Goal: Find specific page/section: Find specific page/section

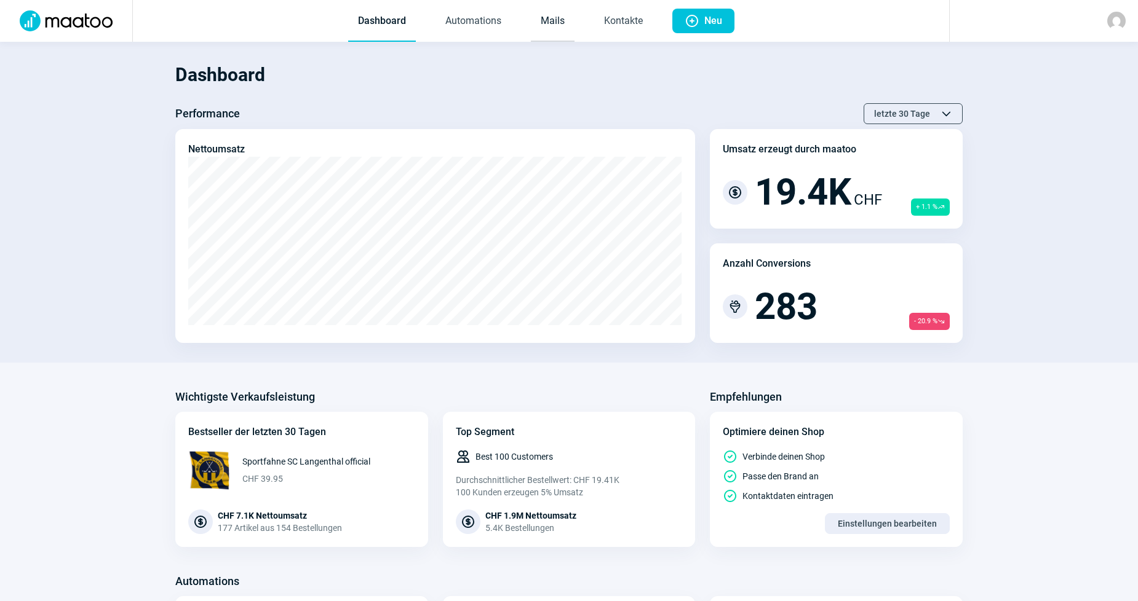
click at [539, 22] on link "Mails" at bounding box center [553, 21] width 44 height 41
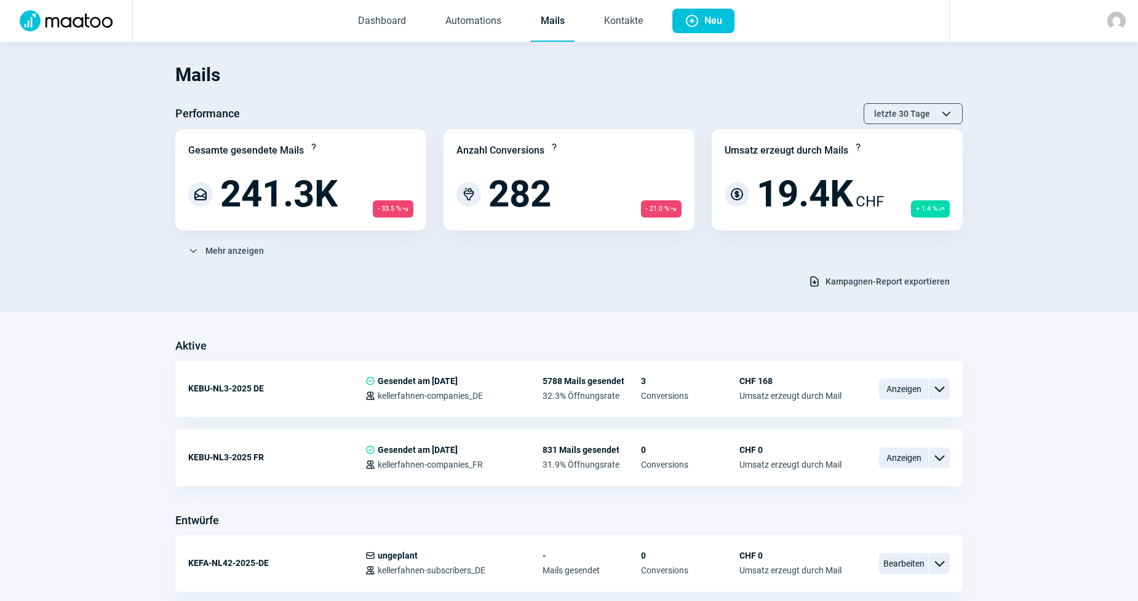
click at [563, 311] on section "Mails Performance letzte 30 Tage ChevronUp icon ChevronDown icon Gesamte gesend…" at bounding box center [569, 177] width 1138 height 270
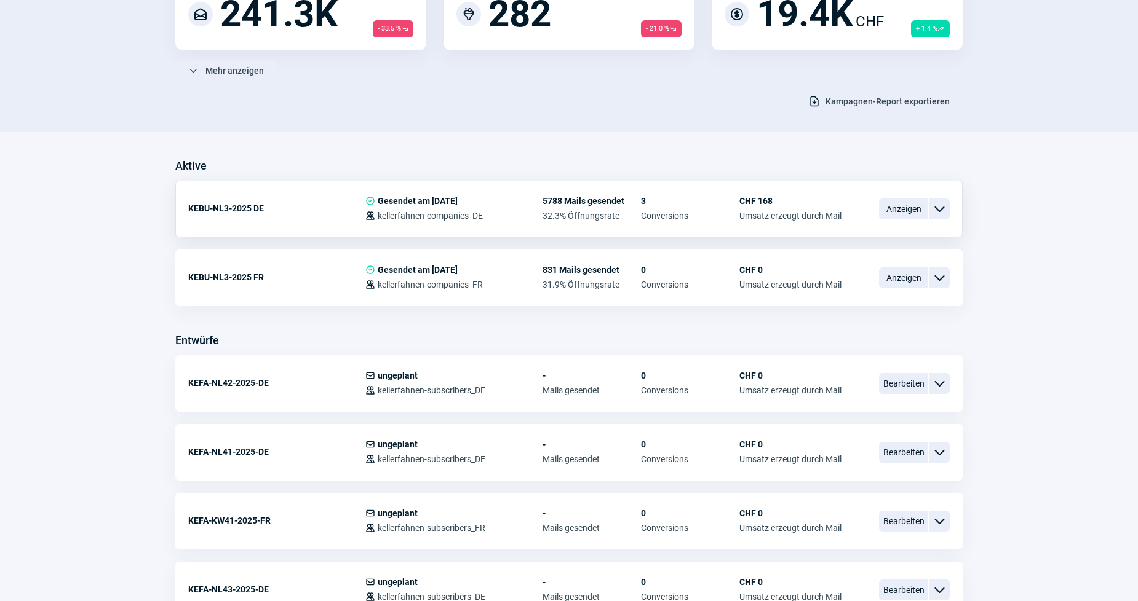
scroll to position [205, 0]
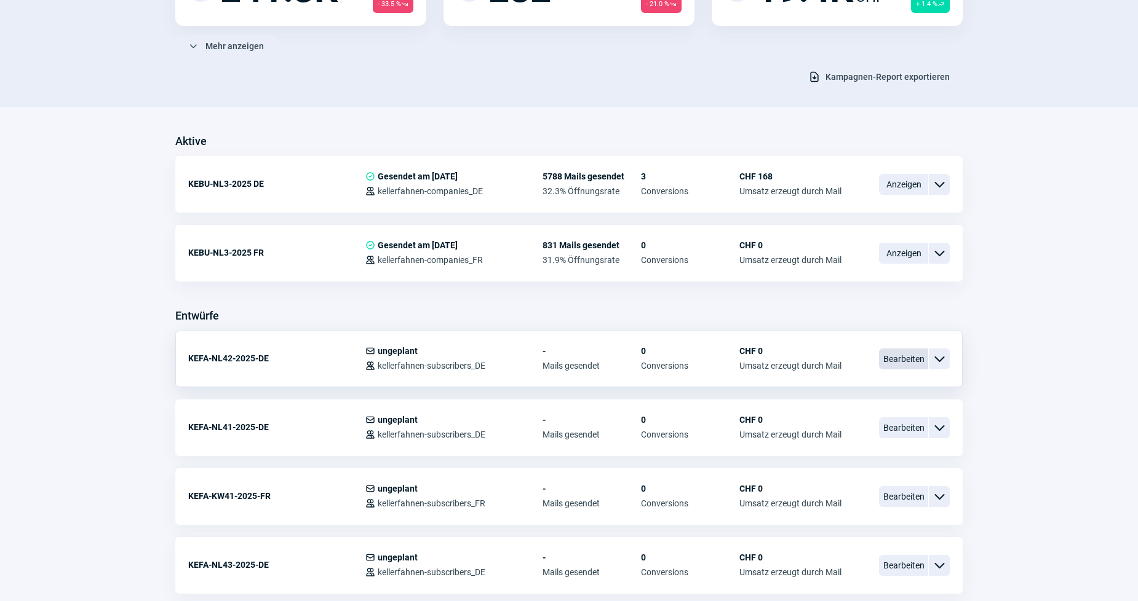
click at [902, 360] on span "Bearbeiten" at bounding box center [903, 359] width 49 height 21
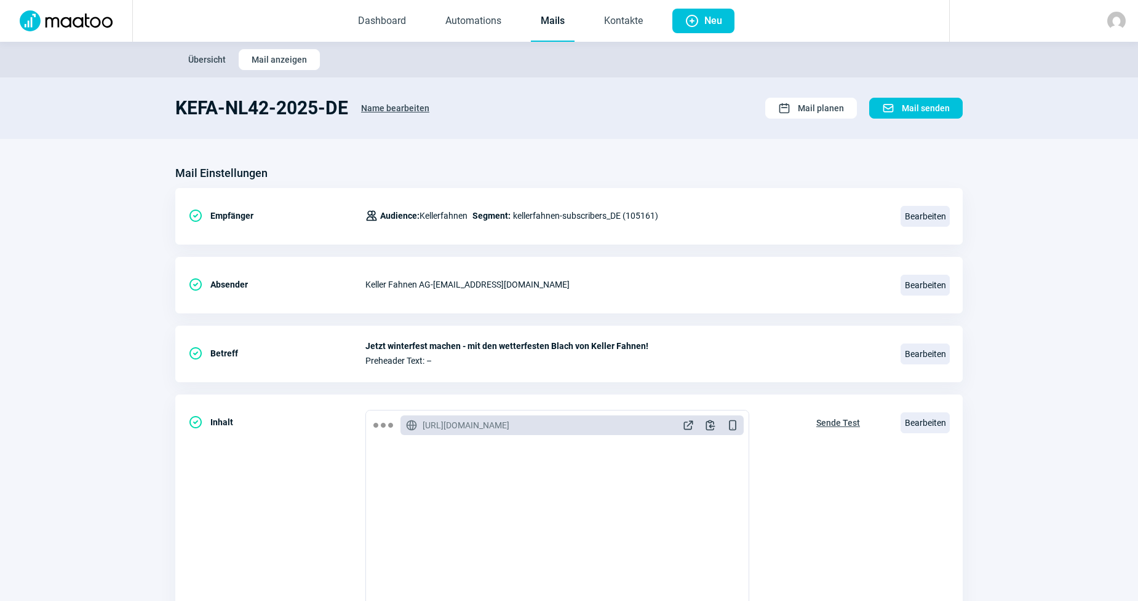
click at [539, 29] on link "Mails" at bounding box center [553, 21] width 44 height 41
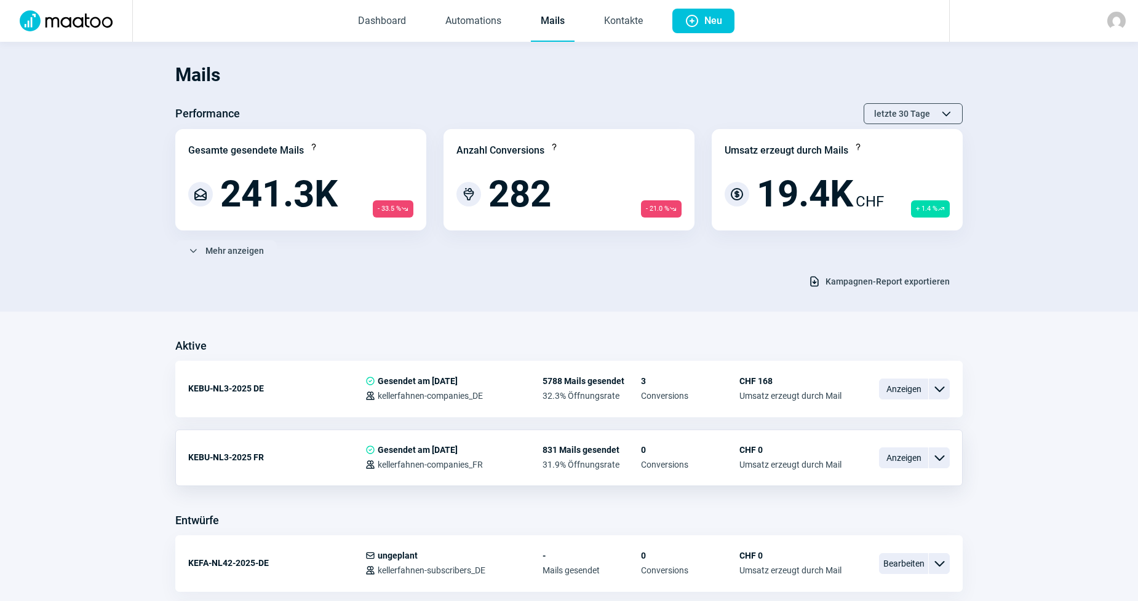
scroll to position [137, 0]
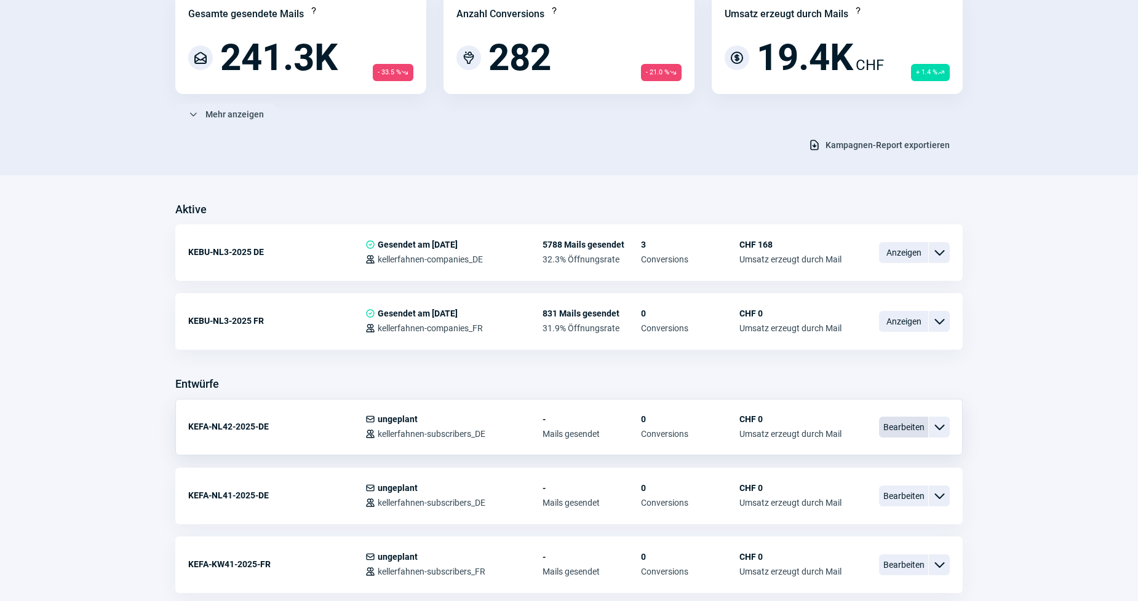
click at [900, 426] on span "Bearbeiten" at bounding box center [903, 427] width 49 height 21
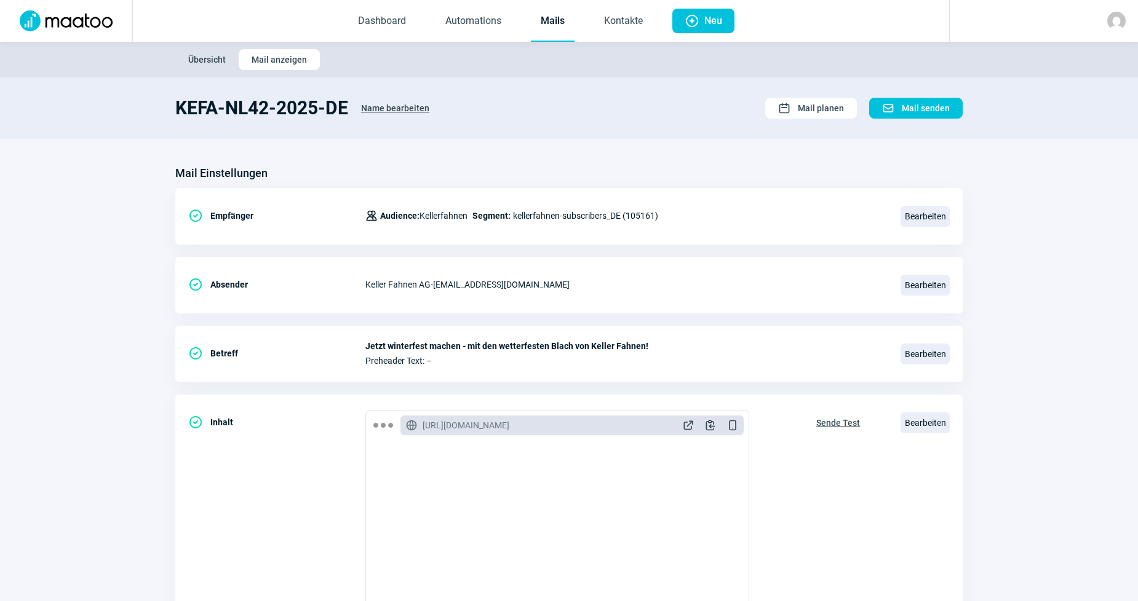
click at [564, 23] on link "Mails" at bounding box center [553, 21] width 44 height 41
